Goal: Information Seeking & Learning: Learn about a topic

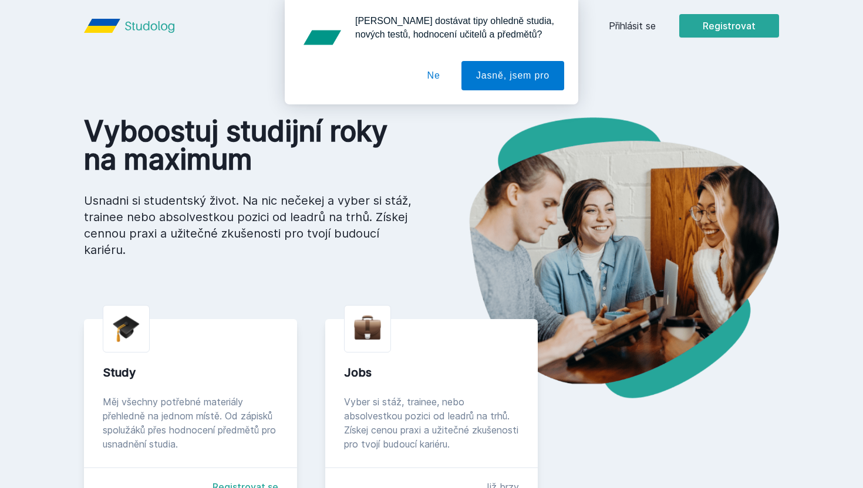
click at [440, 68] on button "Ne" at bounding box center [434, 75] width 42 height 29
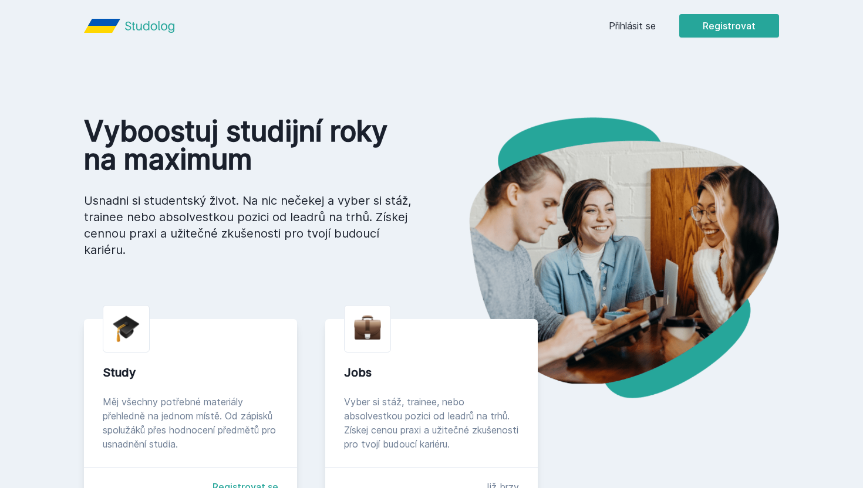
click at [630, 23] on link "Přihlásit se" at bounding box center [632, 26] width 47 height 14
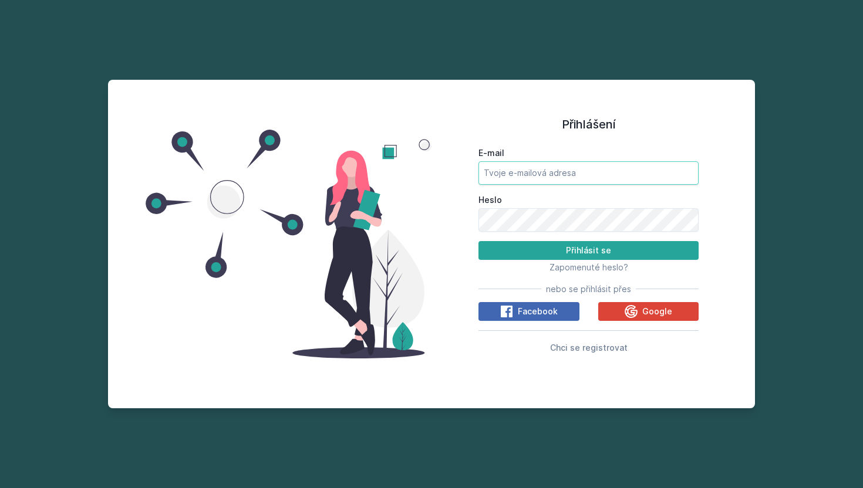
click at [514, 170] on input "E-mail" at bounding box center [588, 172] width 220 height 23
type input "[PERSON_NAME][EMAIL_ADDRESS][PERSON_NAME][DOMAIN_NAME]"
click at [557, 177] on input "[PERSON_NAME][EMAIL_ADDRESS][PERSON_NAME][DOMAIN_NAME]" at bounding box center [588, 172] width 220 height 23
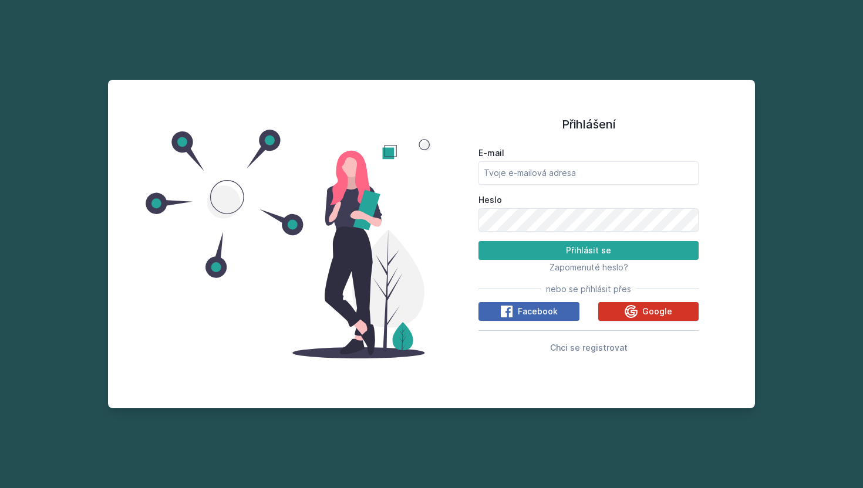
click at [629, 310] on icon at bounding box center [631, 311] width 13 height 13
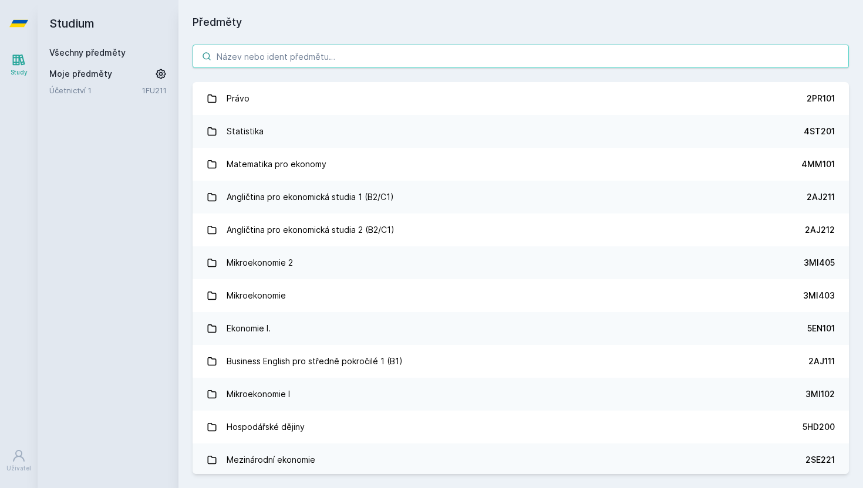
click at [264, 46] on input "search" at bounding box center [521, 56] width 656 height 23
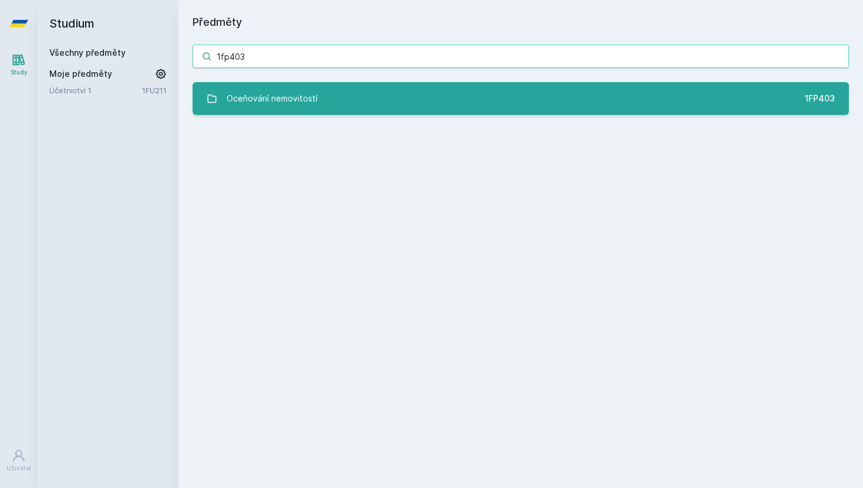
type input "1fp403"
click at [279, 93] on div "Oceňování nemovitostí" at bounding box center [272, 98] width 91 height 23
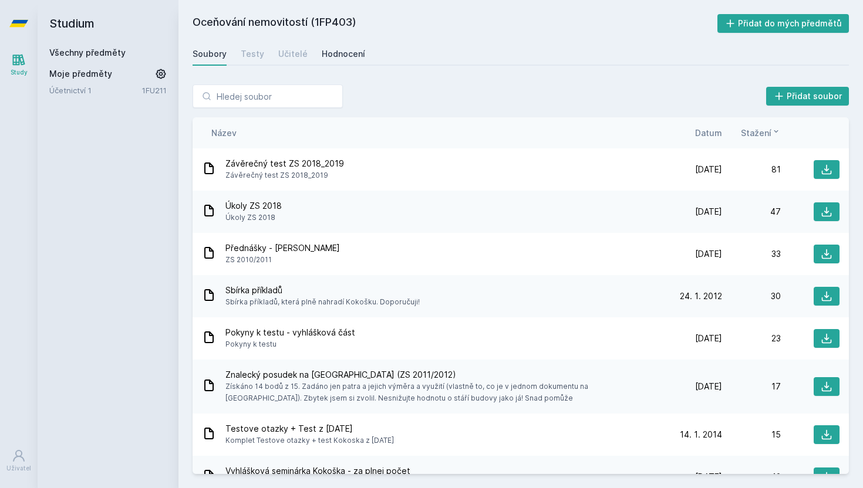
click at [331, 51] on div "Hodnocení" at bounding box center [343, 54] width 43 height 12
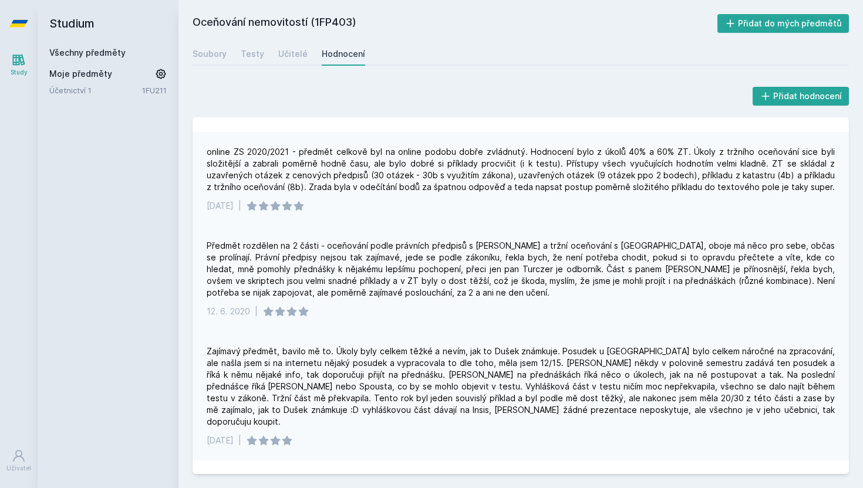
scroll to position [167, 0]
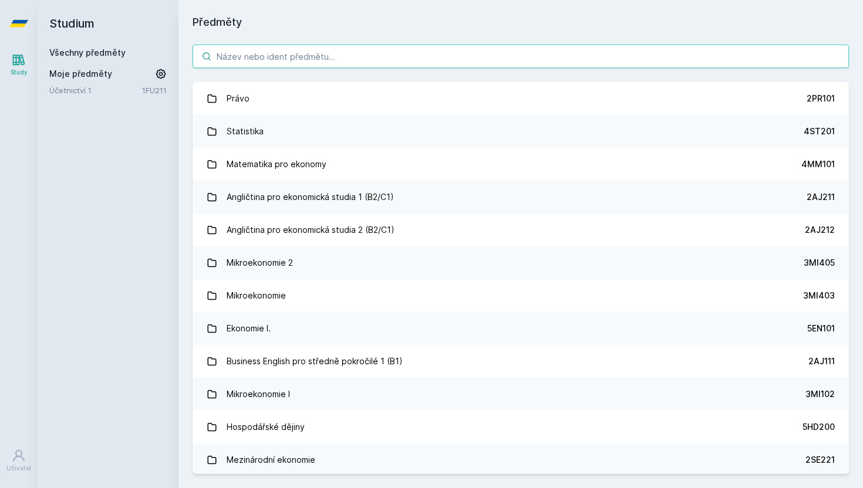
click at [267, 59] on input "search" at bounding box center [521, 56] width 656 height 23
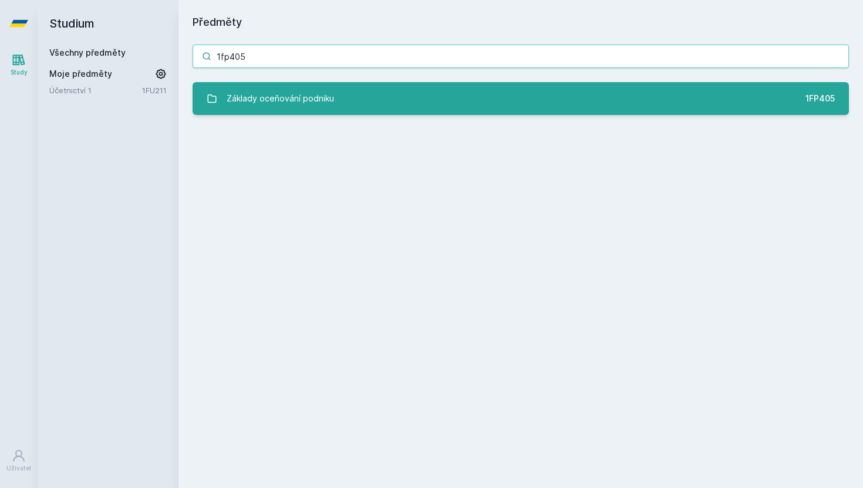
type input "1fp405"
click at [278, 104] on div "Základy oceňování podniku" at bounding box center [280, 98] width 107 height 23
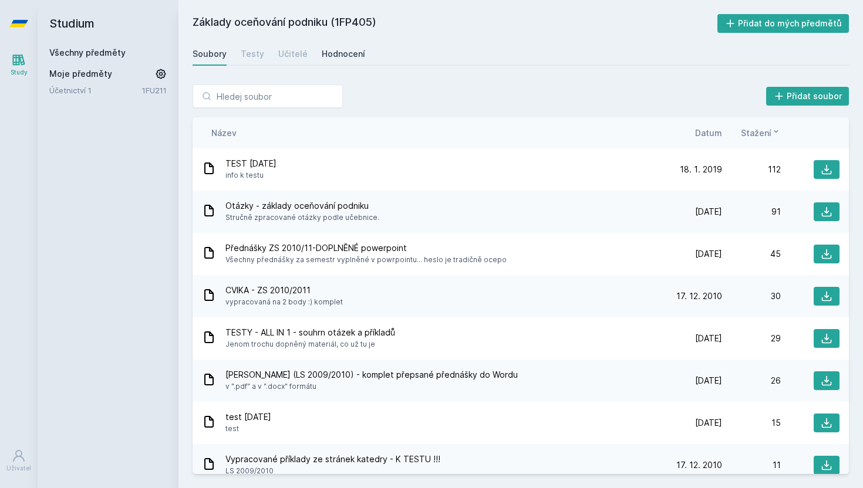
click at [348, 45] on link "Hodnocení" at bounding box center [343, 53] width 43 height 23
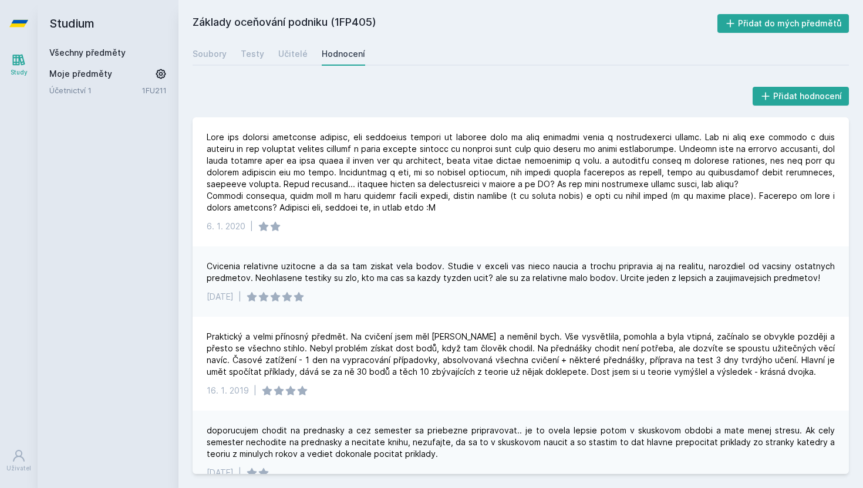
click at [113, 48] on link "Všechny předměty" at bounding box center [87, 53] width 76 height 10
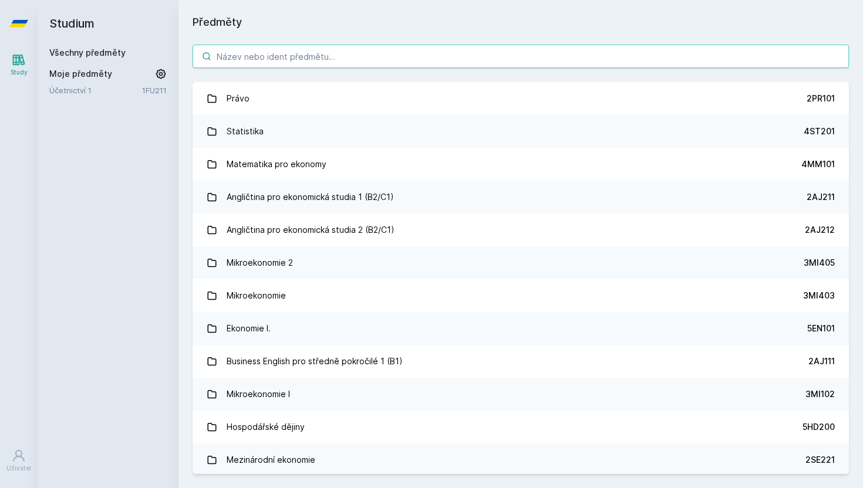
click at [291, 63] on input "search" at bounding box center [521, 56] width 656 height 23
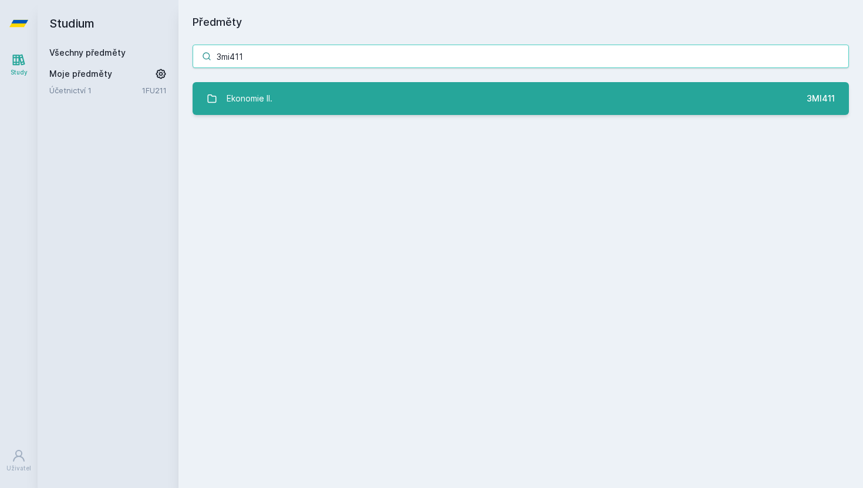
type input "3mi411"
click at [272, 102] on div "Ekonomie II." at bounding box center [250, 98] width 46 height 23
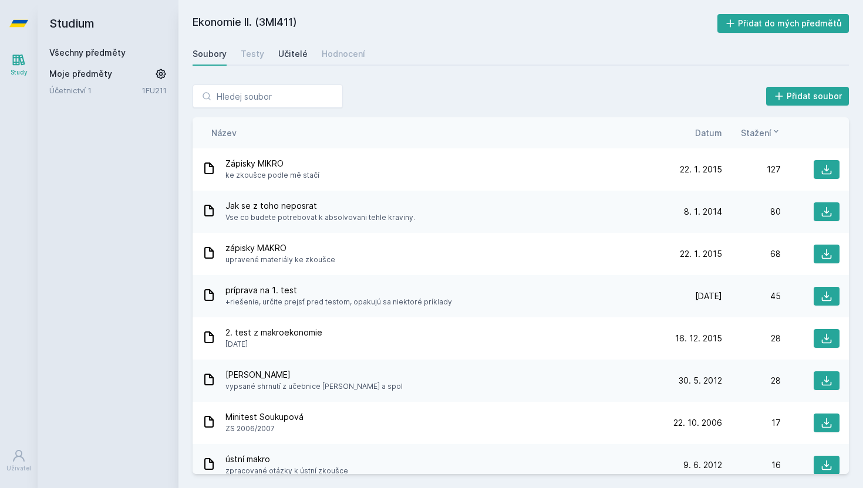
click at [288, 62] on link "Učitelé" at bounding box center [292, 53] width 29 height 23
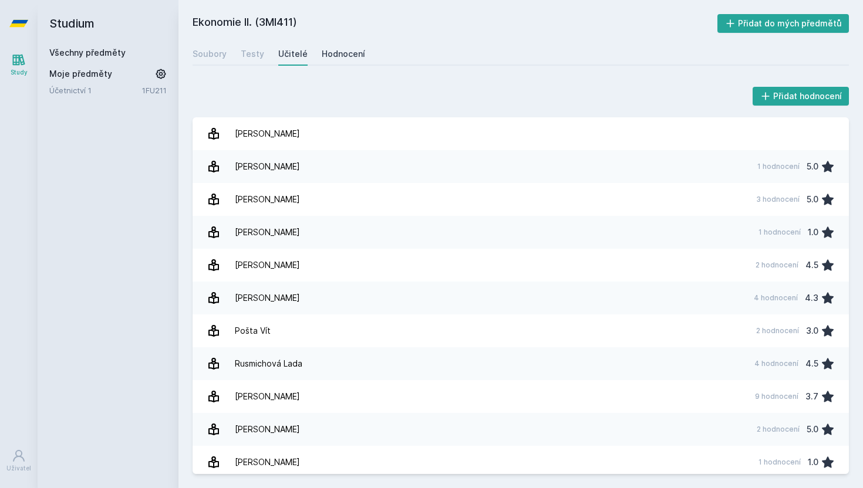
click at [333, 53] on div "Hodnocení" at bounding box center [343, 54] width 43 height 12
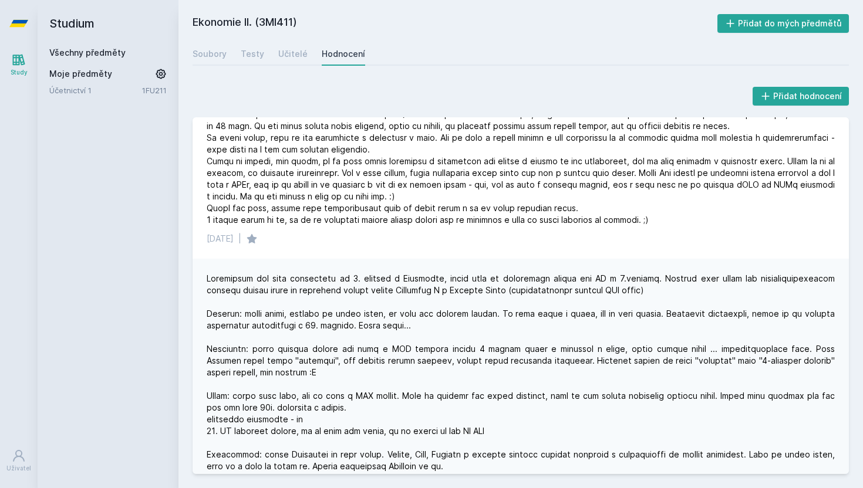
scroll to position [263, 0]
